Goal: Transaction & Acquisition: Purchase product/service

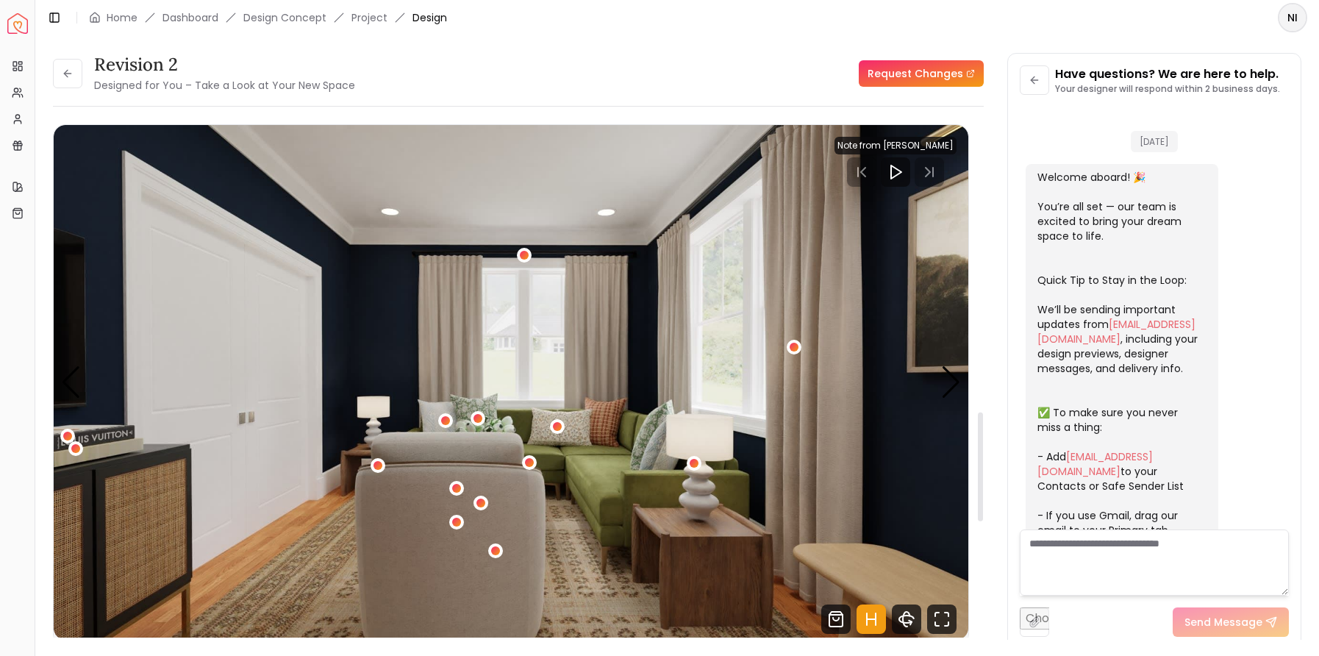
scroll to position [592, 0]
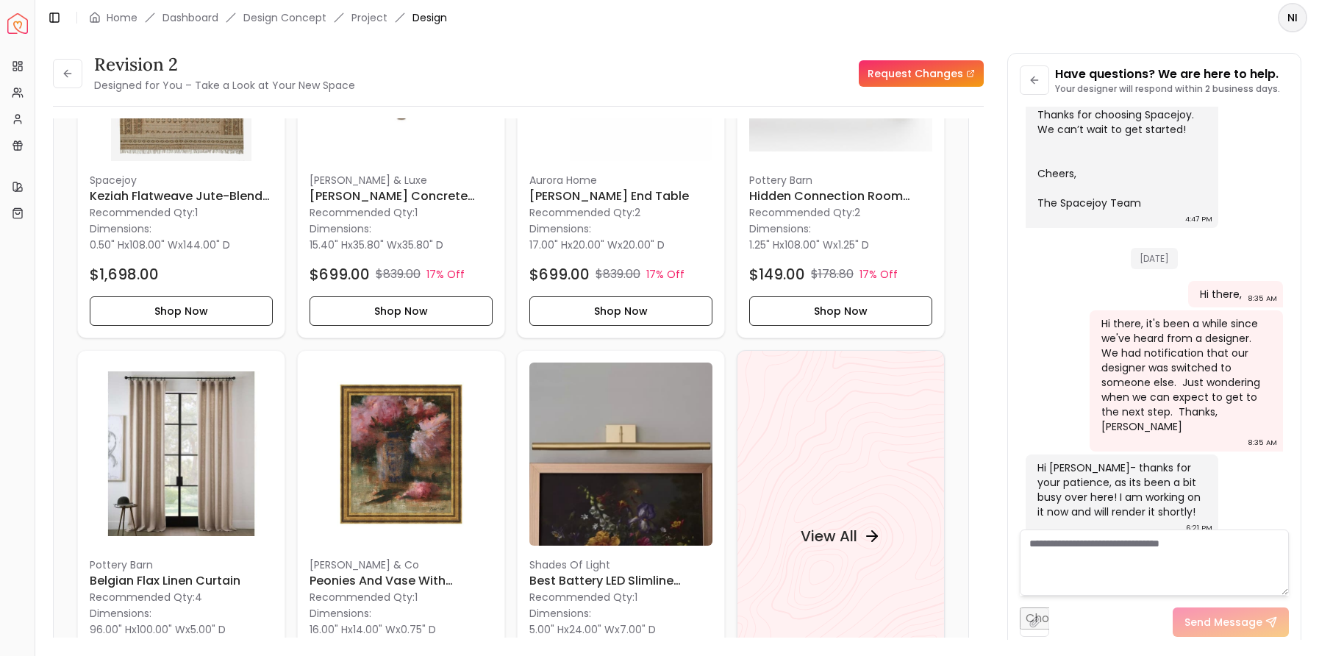
drag, startPoint x: 408, startPoint y: 26, endPoint x: 430, endPoint y: 13, distance: 25.3
click at [409, 25] on div "Toggle Sidebar Home Dashboard Design Concept Project Design" at bounding box center [246, 17] width 423 height 21
drag, startPoint x: 430, startPoint y: 12, endPoint x: 423, endPoint y: 18, distance: 8.4
click at [430, 13] on span "Design" at bounding box center [429, 17] width 35 height 15
click at [178, 12] on link "Dashboard" at bounding box center [190, 17] width 56 height 15
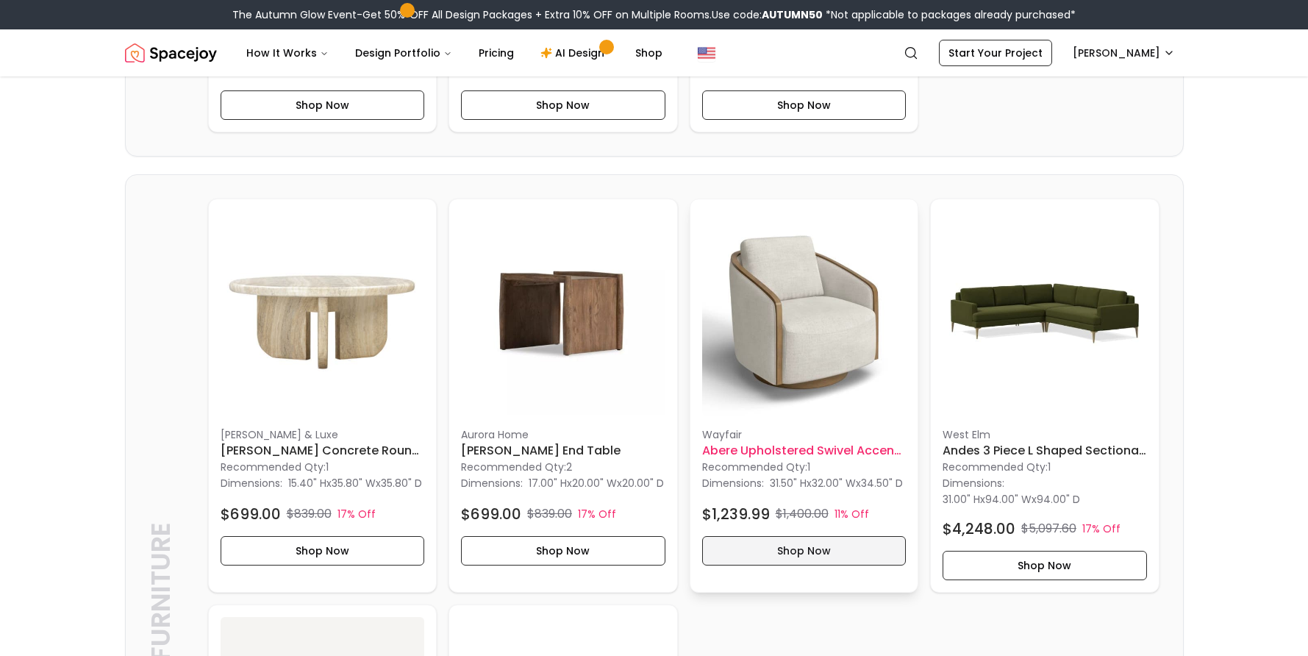
click at [805, 565] on button "Shop Now" at bounding box center [804, 550] width 204 height 29
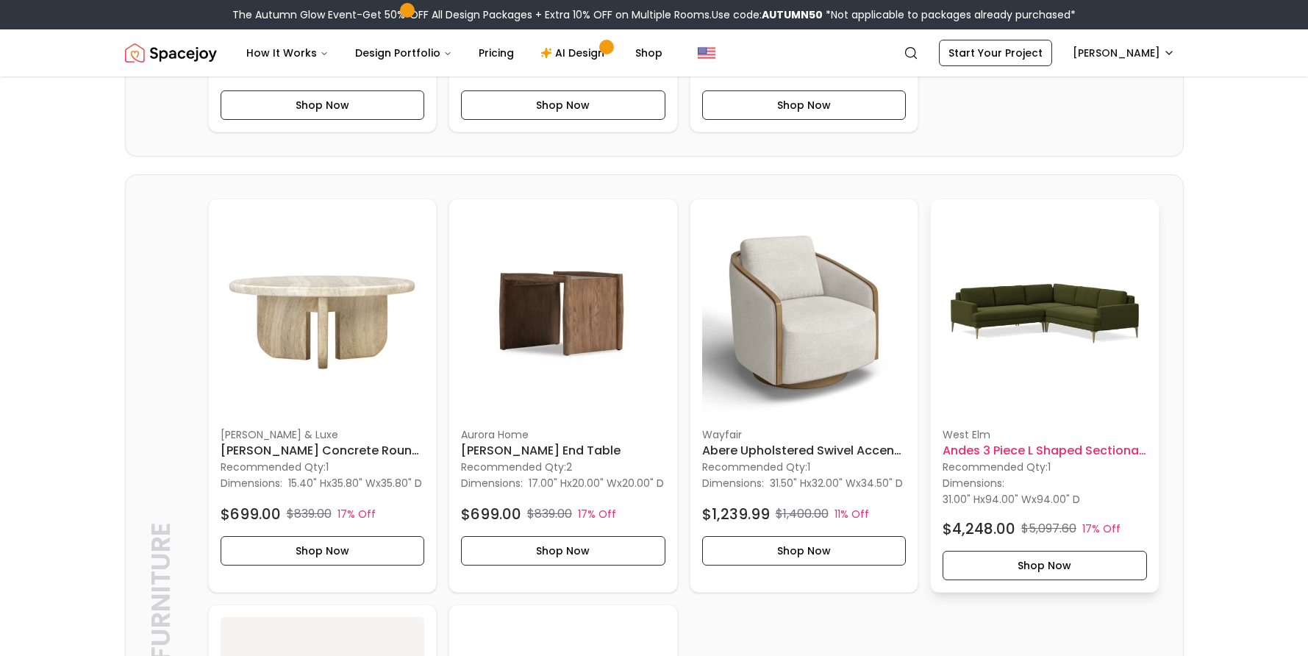
click at [1054, 348] on img at bounding box center [1044, 313] width 204 height 204
click at [1037, 580] on button "Shop Now" at bounding box center [1044, 565] width 204 height 29
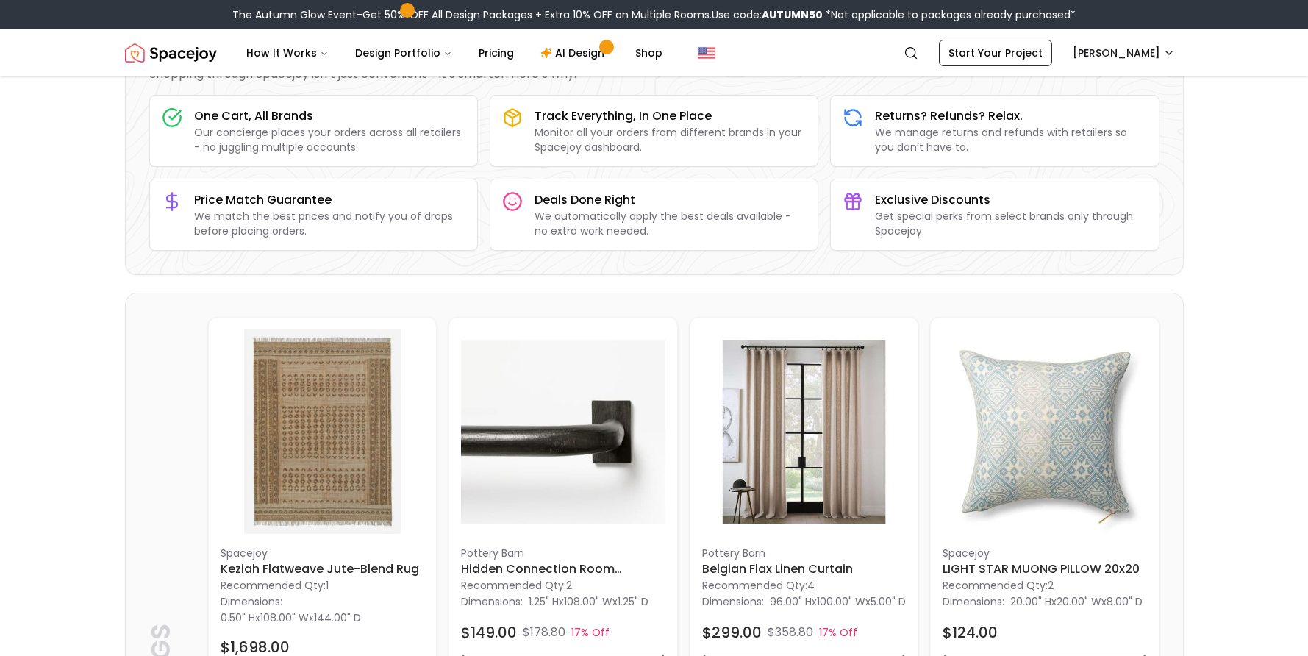
scroll to position [262, 0]
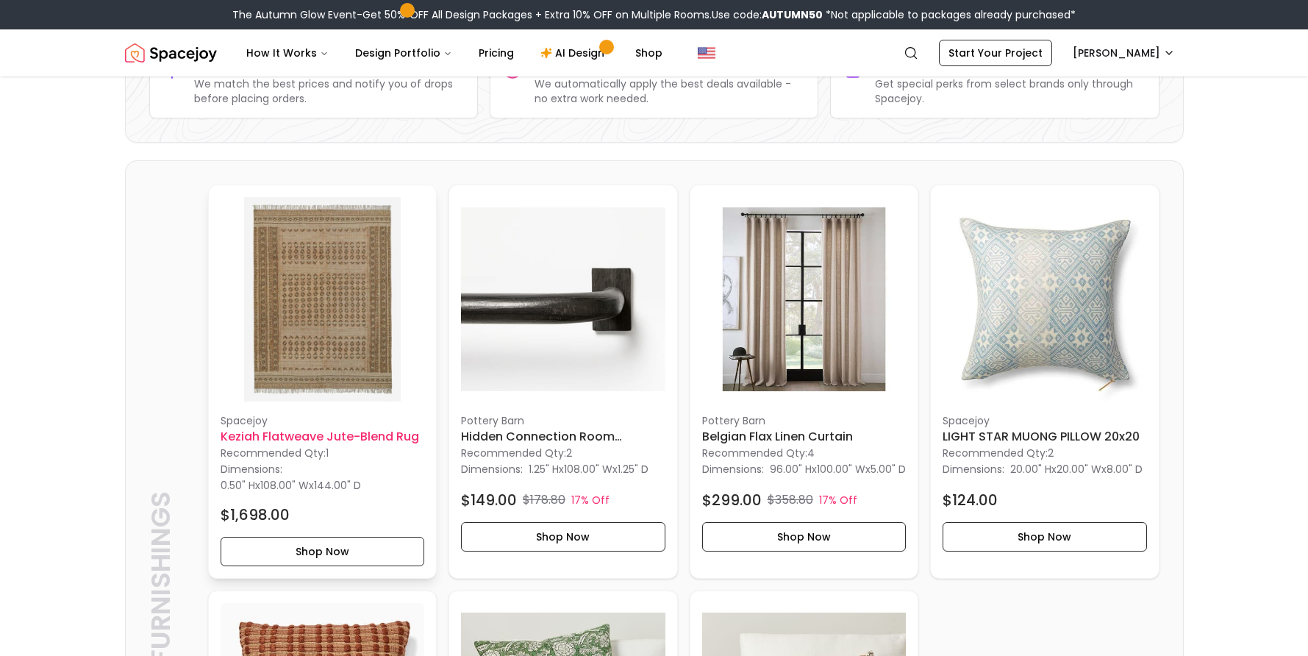
click at [331, 369] on img at bounding box center [323, 299] width 204 height 204
